Goal: Check status: Check status

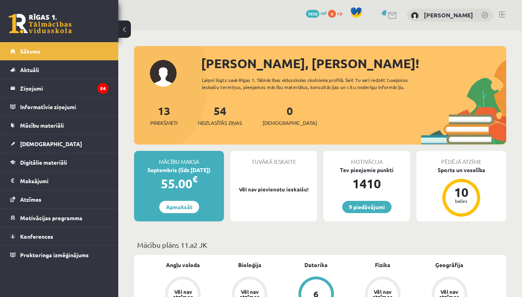
scroll to position [697, 0]
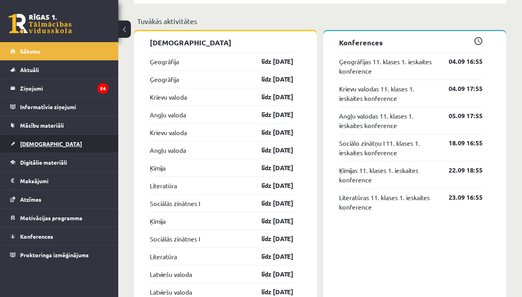
click at [53, 147] on link "[DEMOGRAPHIC_DATA]" at bounding box center [59, 144] width 98 height 18
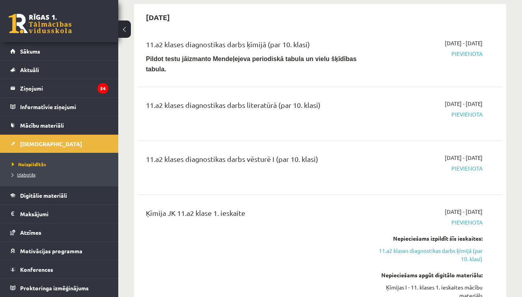
click at [30, 173] on span "Izlabotās" at bounding box center [24, 174] width 24 height 6
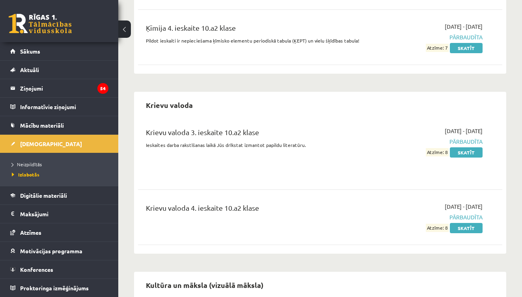
scroll to position [1062, 0]
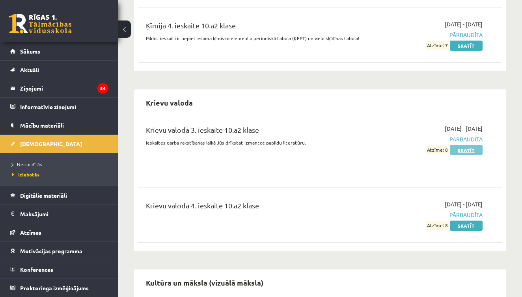
click at [466, 145] on link "Skatīt" at bounding box center [466, 150] width 33 height 10
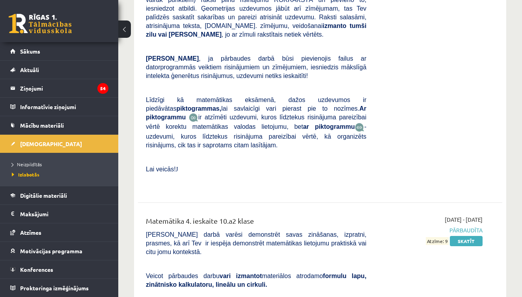
scroll to position [2212, 0]
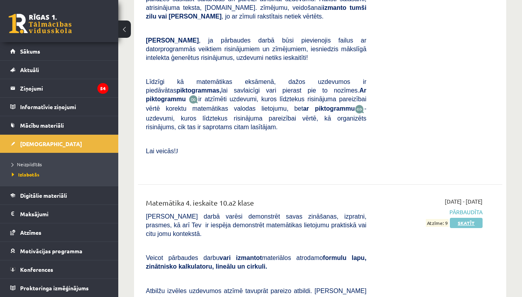
click at [469, 218] on link "Skatīt" at bounding box center [466, 223] width 33 height 10
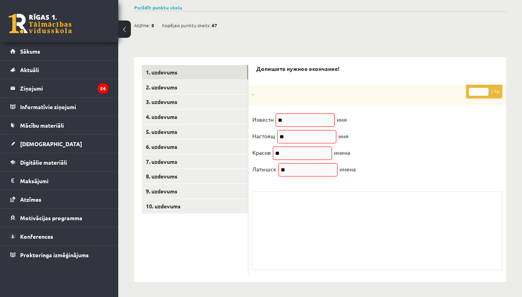
scroll to position [96, 0]
click at [206, 102] on link "3. uzdevums" at bounding box center [195, 102] width 106 height 15
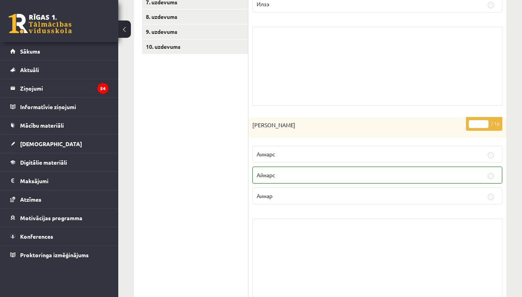
scroll to position [259, 0]
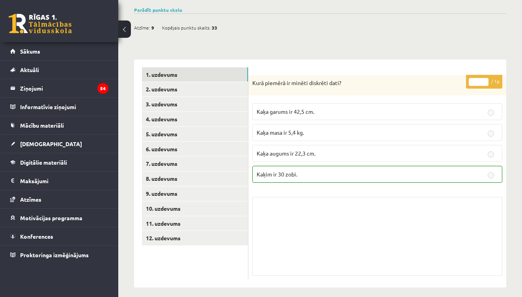
scroll to position [281, 0]
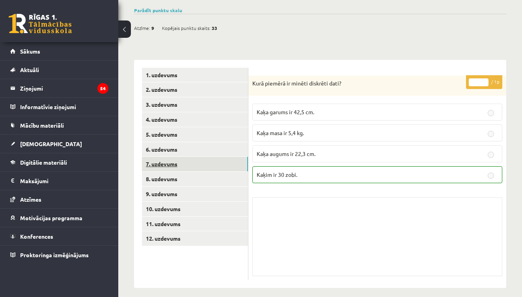
click at [166, 157] on link "7. uzdevums" at bounding box center [195, 164] width 106 height 15
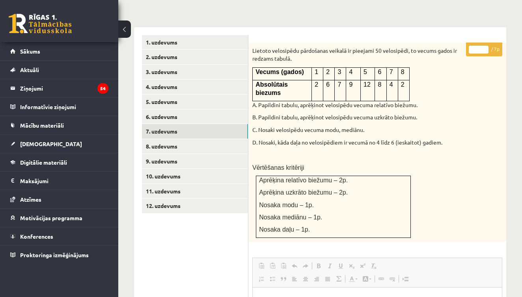
scroll to position [309, 0]
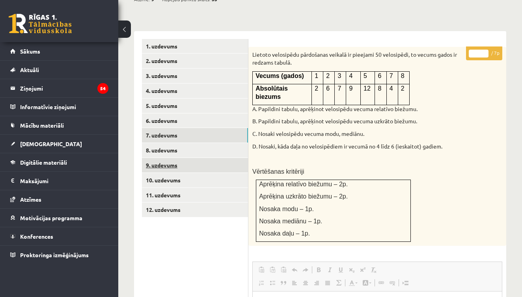
click at [177, 158] on link "9. uzdevums" at bounding box center [195, 165] width 106 height 15
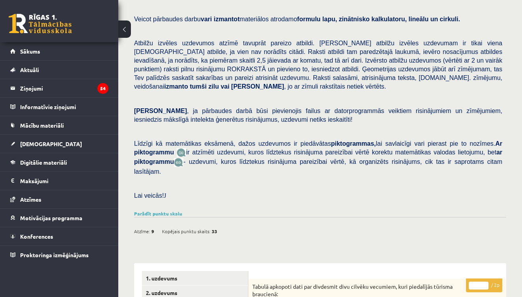
scroll to position [78, 0]
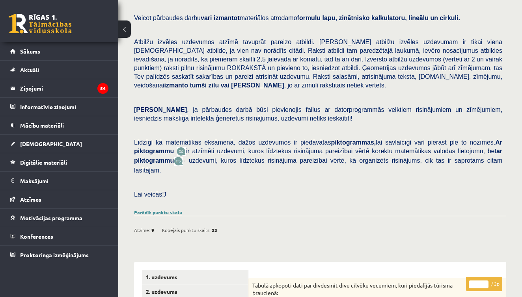
click at [162, 209] on link "Parādīt punktu skalu" at bounding box center [158, 212] width 48 height 6
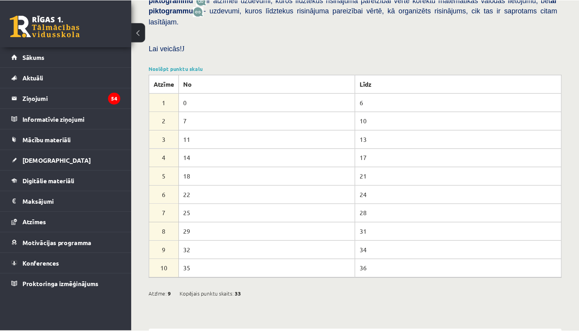
scroll to position [217, 0]
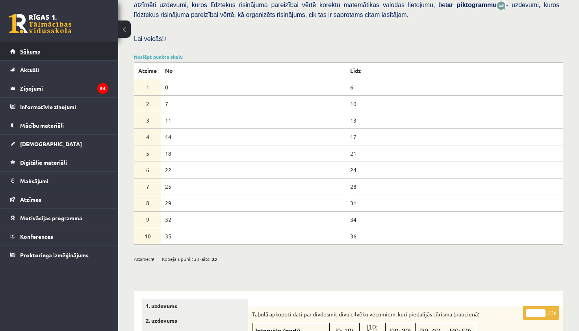
click at [36, 51] on span "Sākums" at bounding box center [30, 51] width 20 height 7
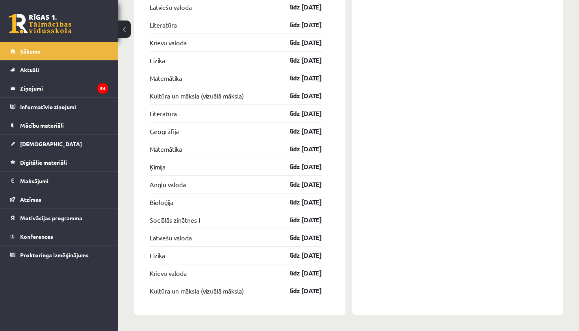
scroll to position [1426, 0]
